Goal: Task Accomplishment & Management: Manage account settings

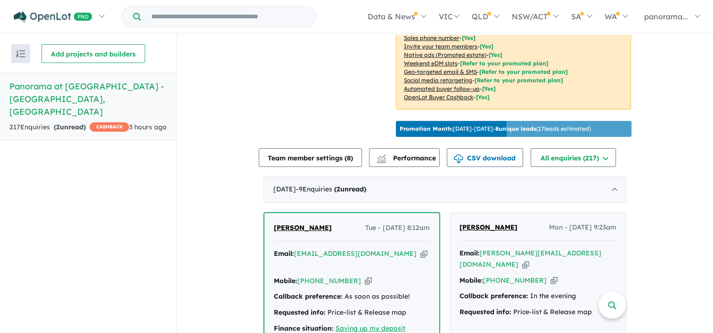
scroll to position [330, 0]
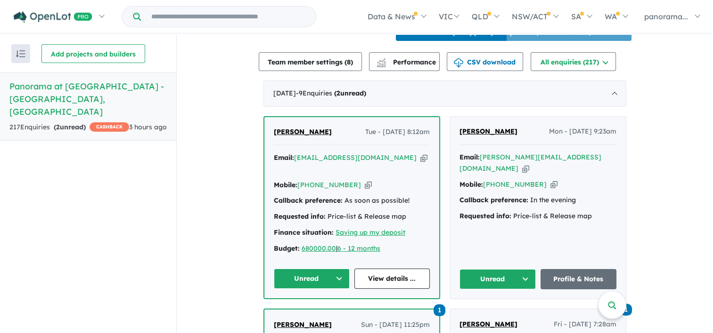
click at [312, 278] on button "Unread" at bounding box center [312, 279] width 76 height 20
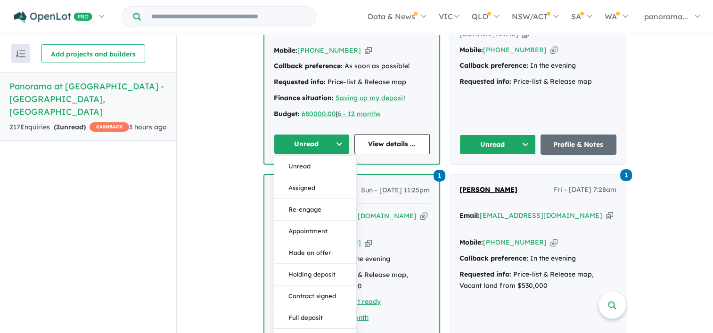
scroll to position [471, 0]
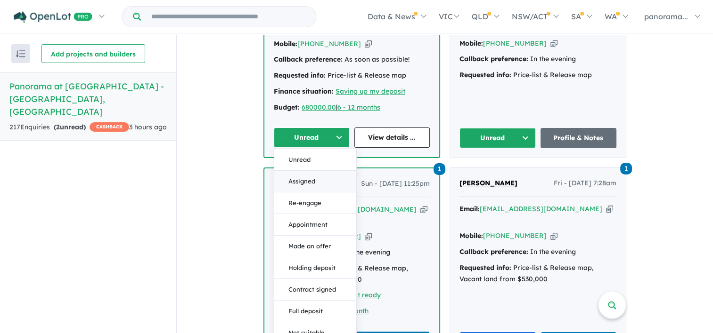
click at [302, 181] on button "Assigned" at bounding box center [315, 182] width 82 height 22
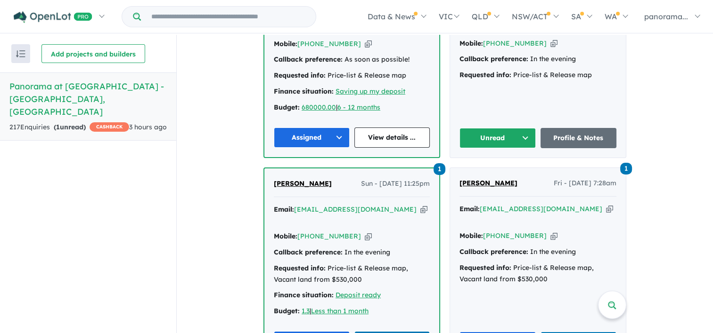
click at [481, 134] on button "Unread" at bounding box center [497, 138] width 76 height 20
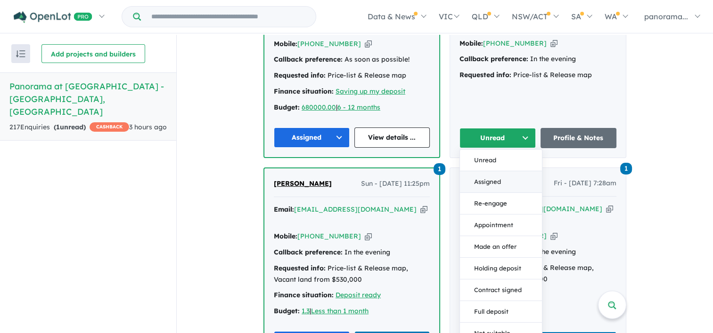
click at [486, 179] on button "Assigned" at bounding box center [501, 182] width 82 height 22
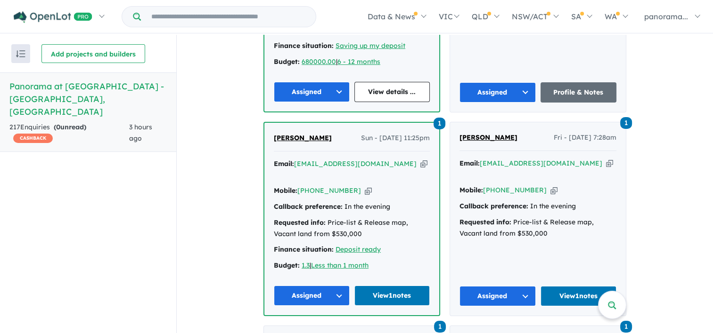
scroll to position [518, 0]
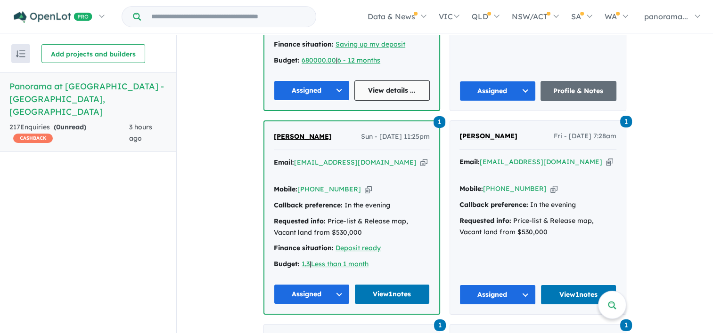
click at [379, 91] on link "View details ..." at bounding box center [392, 91] width 76 height 20
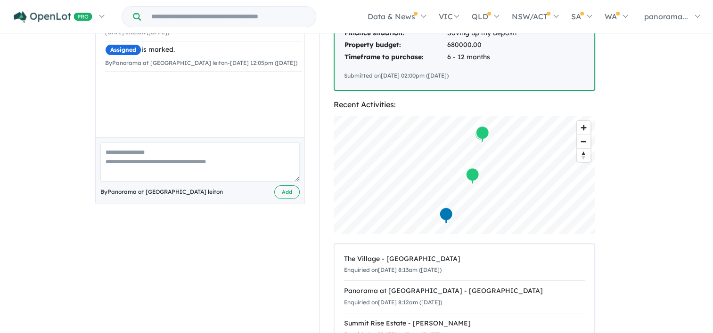
scroll to position [236, 0]
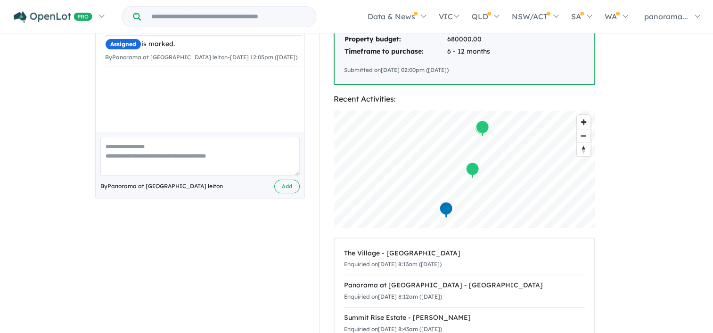
drag, startPoint x: 151, startPoint y: 149, endPoint x: 162, endPoint y: 154, distance: 12.4
click at [152, 149] on textarea at bounding box center [199, 156] width 199 height 39
type textarea "**********"
click at [290, 183] on button "Add" at bounding box center [286, 187] width 25 height 14
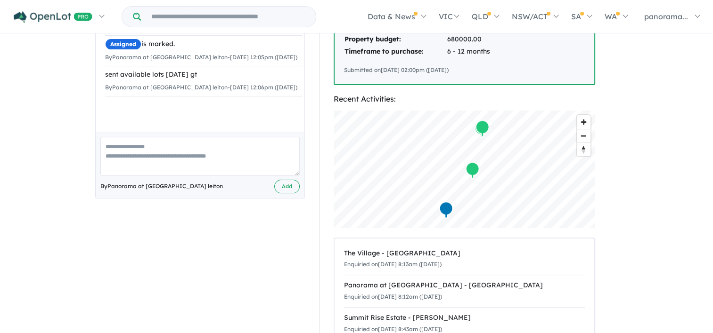
scroll to position [0, 0]
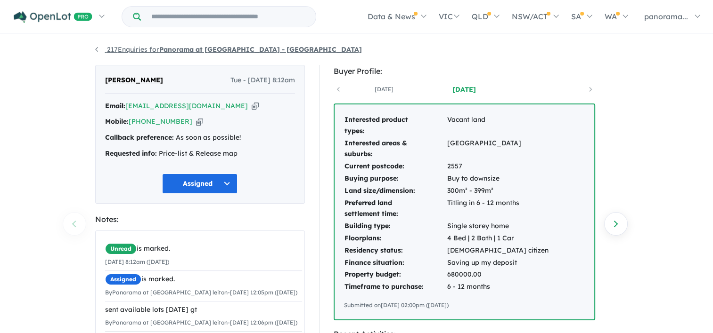
click at [96, 47] on link "217 Enquiries for Panorama at [GEOGRAPHIC_DATA] - [GEOGRAPHIC_DATA]" at bounding box center [228, 49] width 267 height 8
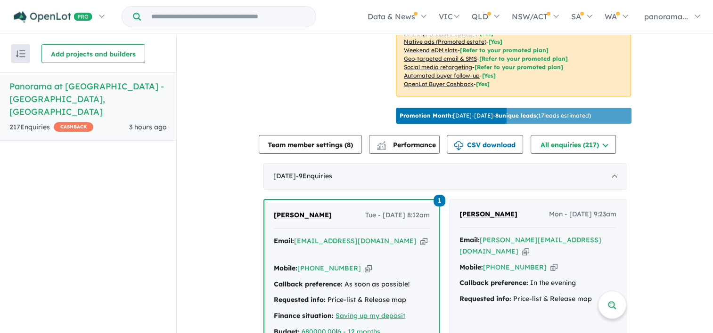
scroll to position [330, 0]
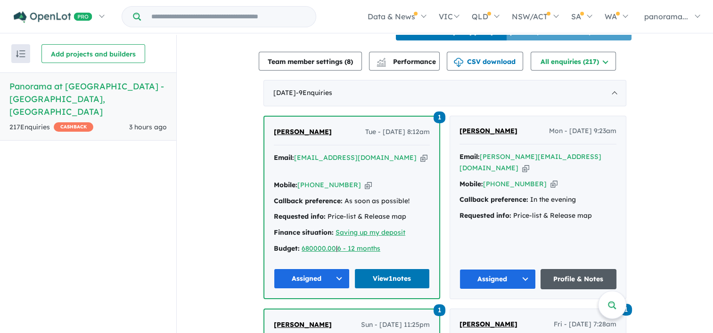
click at [558, 276] on link "Profile & Notes" at bounding box center [578, 279] width 76 height 20
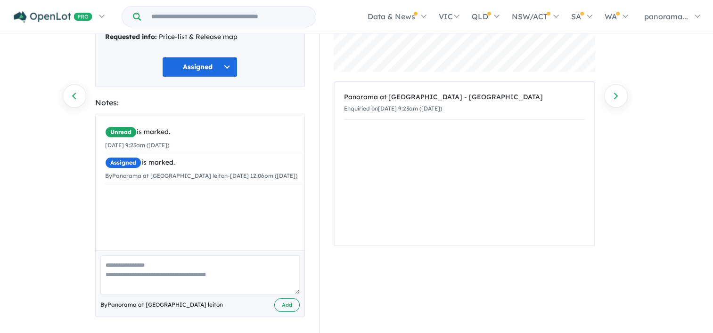
scroll to position [119, 0]
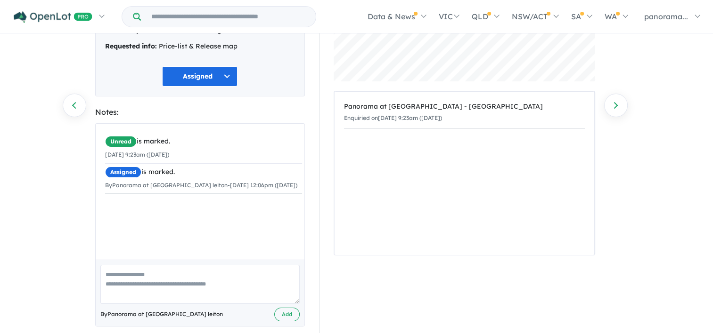
click at [153, 268] on textarea at bounding box center [199, 284] width 199 height 39
type textarea "**********"
click at [285, 308] on button "Add" at bounding box center [286, 315] width 25 height 14
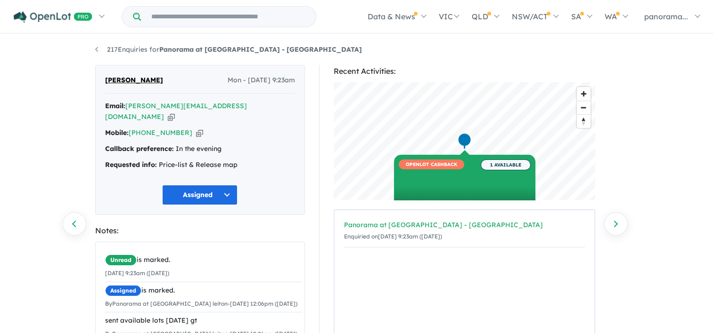
scroll to position [0, 0]
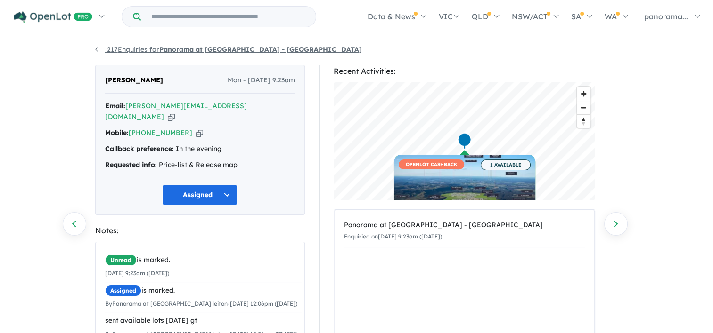
click at [95, 50] on link "217 Enquiries for Panorama at [GEOGRAPHIC_DATA] - [GEOGRAPHIC_DATA]" at bounding box center [228, 49] width 267 height 8
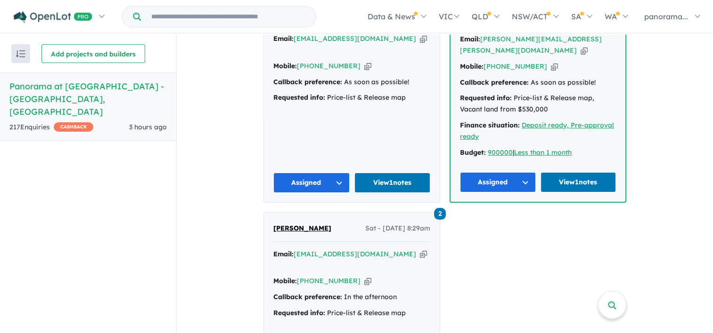
scroll to position [1178, 0]
